Goal: Navigation & Orientation: Find specific page/section

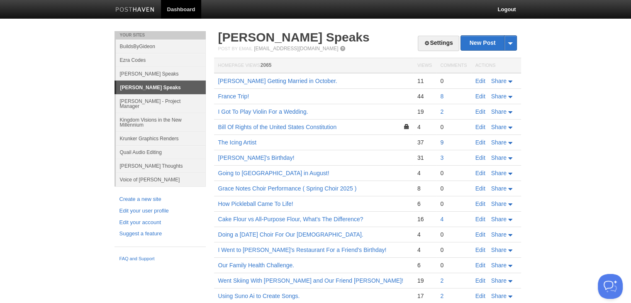
click at [441, 140] on link "9" at bounding box center [441, 142] width 3 height 7
click at [442, 143] on link "9" at bounding box center [441, 142] width 3 height 7
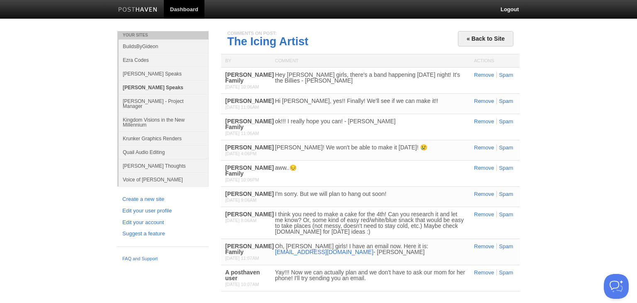
click at [165, 88] on link "[PERSON_NAME] Speaks" at bounding box center [164, 88] width 90 height 14
